Goal: Book appointment/travel/reservation

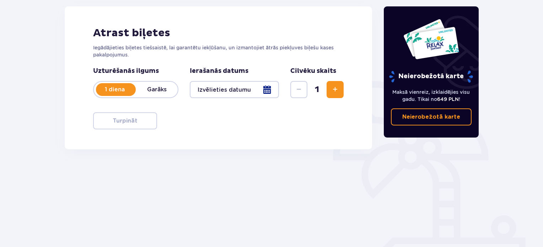
scroll to position [96, 0]
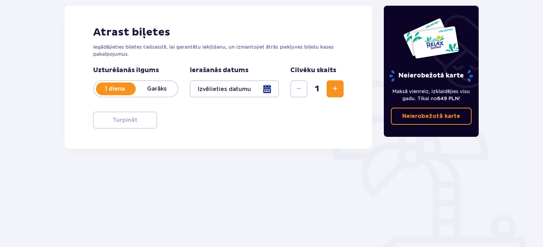
click at [152, 87] on font "Garāks" at bounding box center [157, 88] width 20 height 7
click at [124, 88] on font "1 diena" at bounding box center [115, 88] width 20 height 7
click at [157, 88] on font "Garāks" at bounding box center [157, 88] width 20 height 7
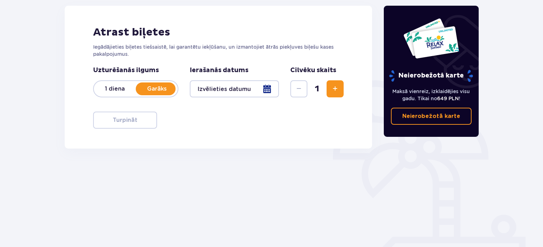
click at [267, 90] on div at bounding box center [234, 88] width 89 height 17
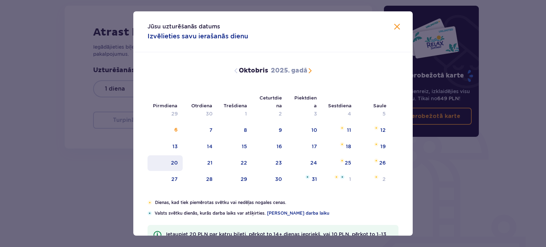
click at [172, 165] on div "20" at bounding box center [174, 162] width 7 height 7
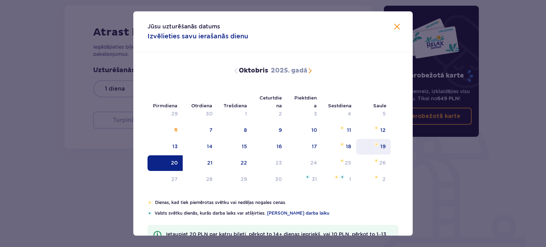
click at [382, 144] on font "19" at bounding box center [382, 147] width 5 height 6
click at [173, 163] on font "20" at bounding box center [174, 163] width 7 height 6
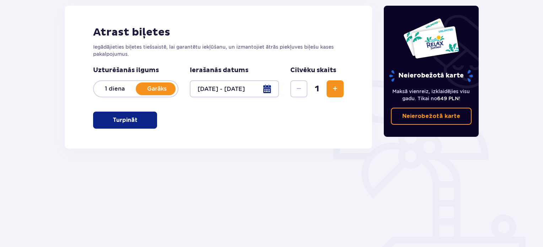
click at [333, 86] on span "Palielināt" at bounding box center [335, 89] width 9 height 9
click at [265, 88] on div at bounding box center [234, 88] width 89 height 17
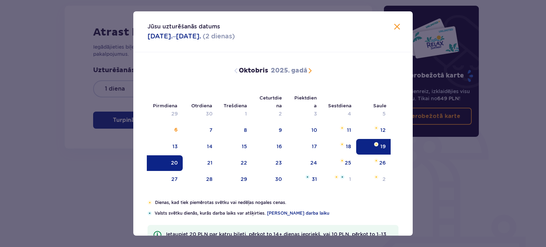
click at [171, 162] on font "20" at bounding box center [174, 163] width 7 height 6
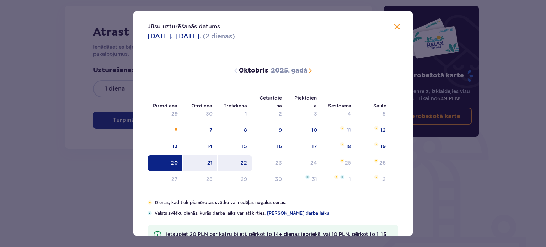
click at [250, 161] on div "22" at bounding box center [235, 163] width 34 height 16
type input "20.10.25 - 22.10.25"
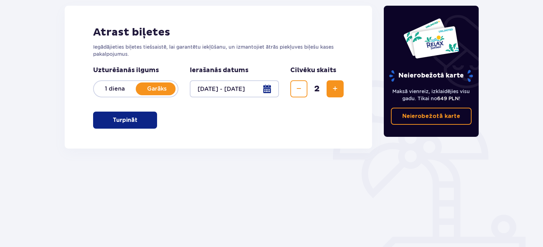
click at [335, 88] on span "Palielināt" at bounding box center [335, 89] width 9 height 9
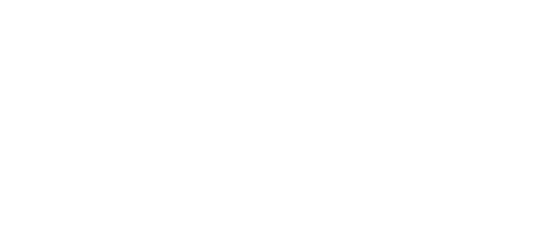
click at [335, 3] on html "Sākotnējais teksts Novērtējiet šo tulkojumu Jūsu atsauksmes tiks izmantotas, la…" at bounding box center [273, 1] width 546 height 3
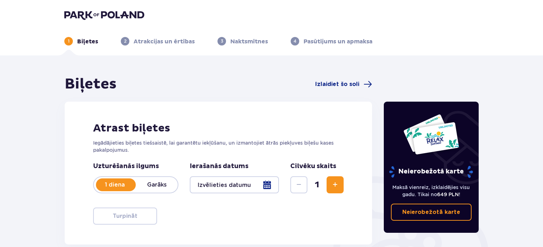
click at [157, 186] on font "Garāks" at bounding box center [157, 184] width 20 height 7
click at [269, 187] on div at bounding box center [234, 184] width 89 height 17
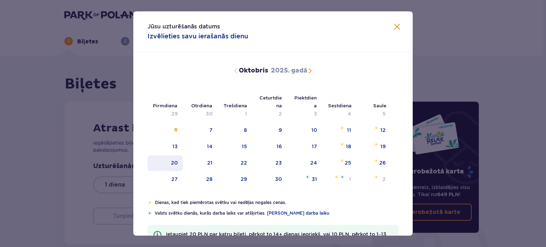
click at [175, 163] on font "20" at bounding box center [174, 163] width 7 height 6
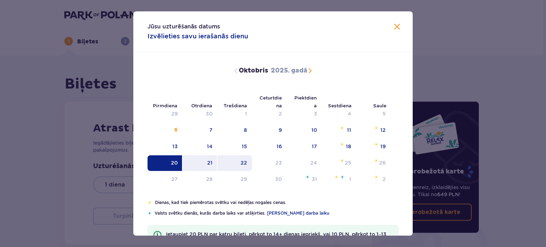
click at [242, 163] on font "22" at bounding box center [244, 163] width 6 height 6
type input "20.10.25 - 22.10.25"
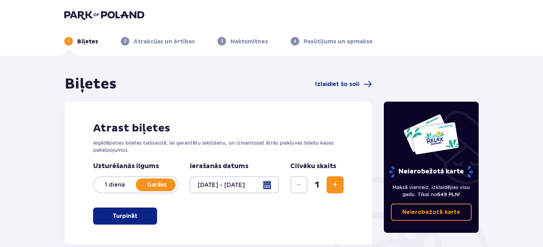
click at [338, 184] on span "Palielināt" at bounding box center [335, 185] width 9 height 9
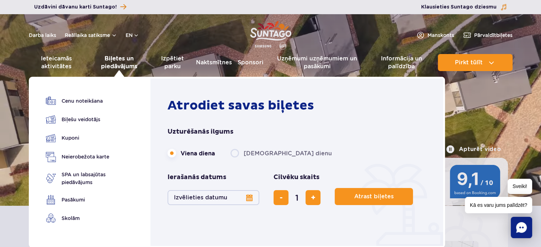
click at [118, 63] on font "Biļetes un piedāvājums" at bounding box center [119, 62] width 36 height 15
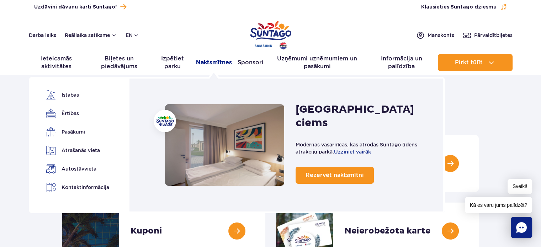
click at [218, 62] on font "Naktsmītnes" at bounding box center [214, 62] width 36 height 7
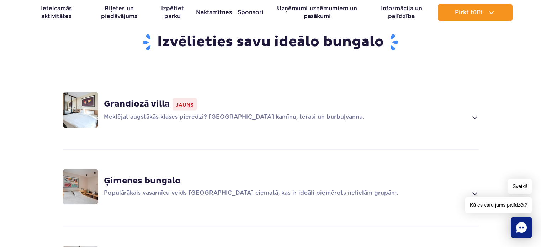
scroll to position [509, 0]
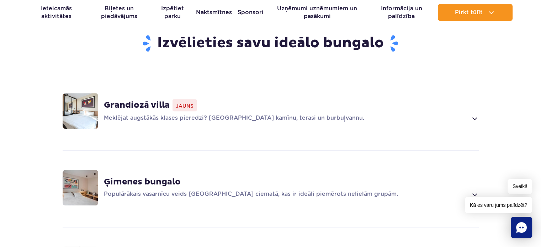
click at [130, 100] on font "Grandiozā villa" at bounding box center [137, 105] width 66 height 11
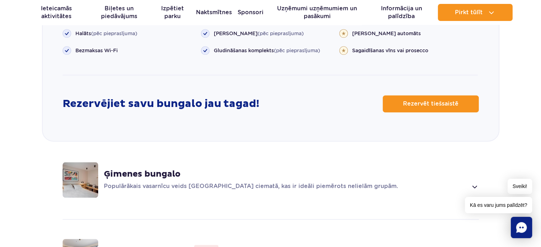
scroll to position [935, 0]
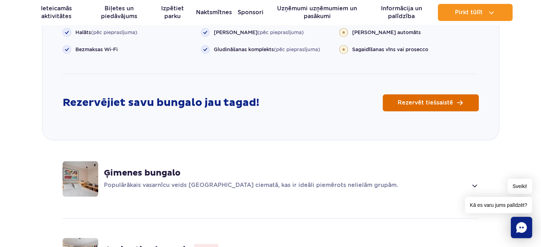
click at [426, 100] on span "Rezervēt tiešsaistē" at bounding box center [424, 103] width 55 height 6
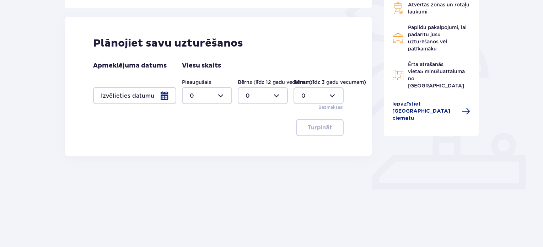
scroll to position [176, 0]
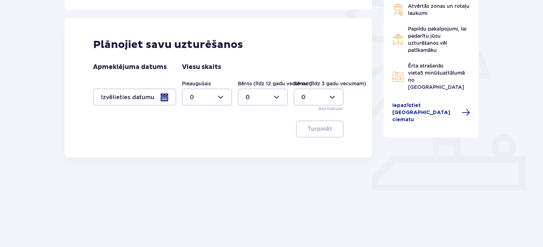
click at [166, 98] on div at bounding box center [134, 96] width 83 height 17
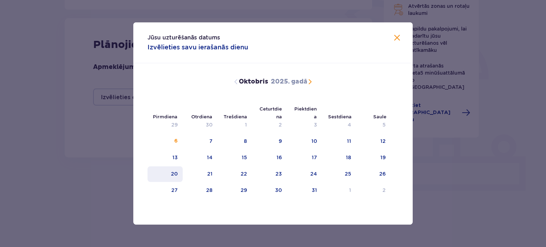
click at [172, 172] on font "20" at bounding box center [174, 174] width 7 height 6
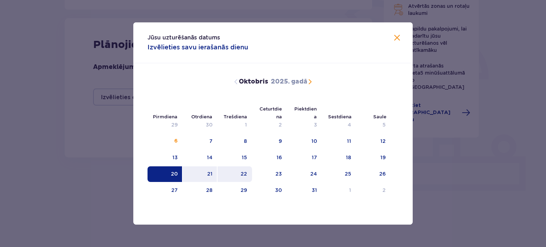
click at [248, 173] on div "22" at bounding box center [235, 174] width 34 height 16
type input "20.10.25 - 22.10.25"
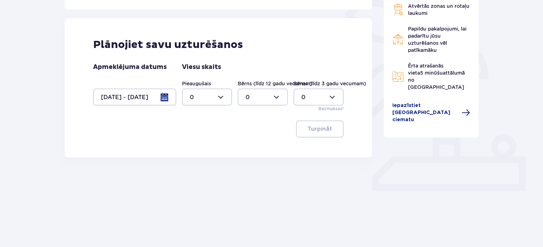
click at [220, 97] on div at bounding box center [207, 96] width 50 height 17
click at [192, 177] on font "4" at bounding box center [192, 178] width 4 height 7
type input "4"
click at [275, 100] on div at bounding box center [263, 96] width 50 height 17
click at [248, 132] on div "1" at bounding box center [263, 134] width 34 height 8
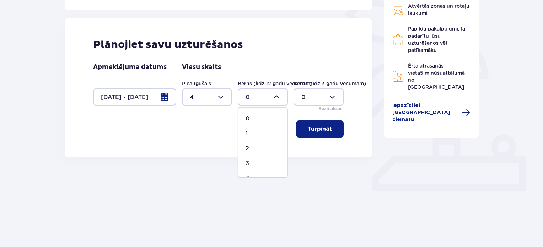
type input "1"
click at [325, 133] on button "Turpināt" at bounding box center [320, 128] width 48 height 17
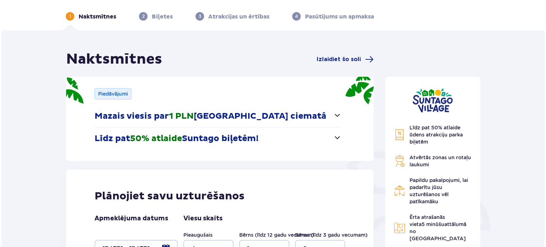
scroll to position [25, 0]
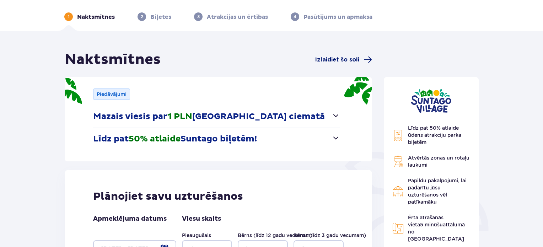
click at [336, 57] on font "Izlaidiet šo soli" at bounding box center [337, 60] width 44 height 6
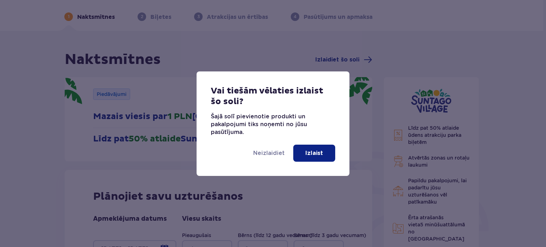
click at [313, 159] on button "Izlaist" at bounding box center [314, 153] width 42 height 17
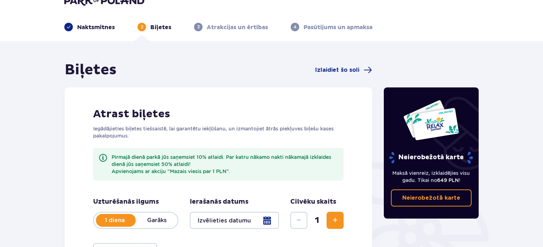
scroll to position [9, 0]
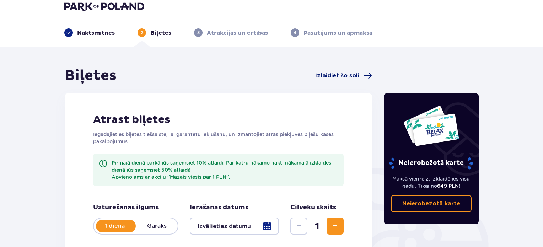
click at [343, 76] on font "Izlaidiet šo soli" at bounding box center [337, 76] width 44 height 6
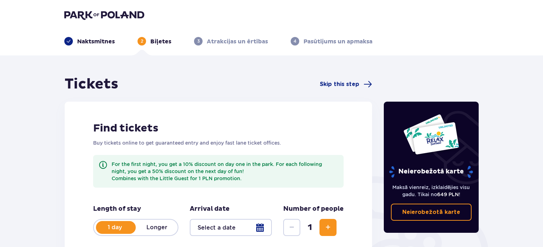
scroll to position [9, 0]
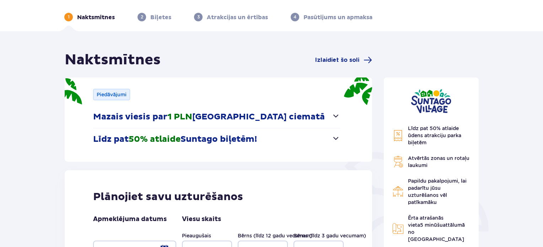
scroll to position [25, 0]
